Goal: Go to known website: Go to known website

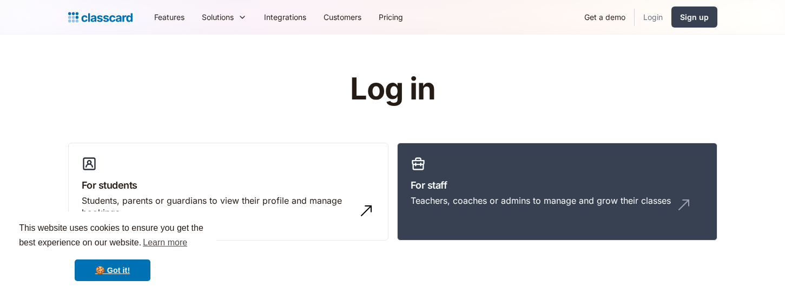
click at [657, 12] on link "Login" at bounding box center [653, 17] width 37 height 24
click at [630, 77] on div "Log in For students Students, parents or guardians to view their profile and ma…" at bounding box center [392, 160] width 649 height 177
click at [653, 29] on link "Login" at bounding box center [653, 17] width 37 height 24
